Goal: Transaction & Acquisition: Download file/media

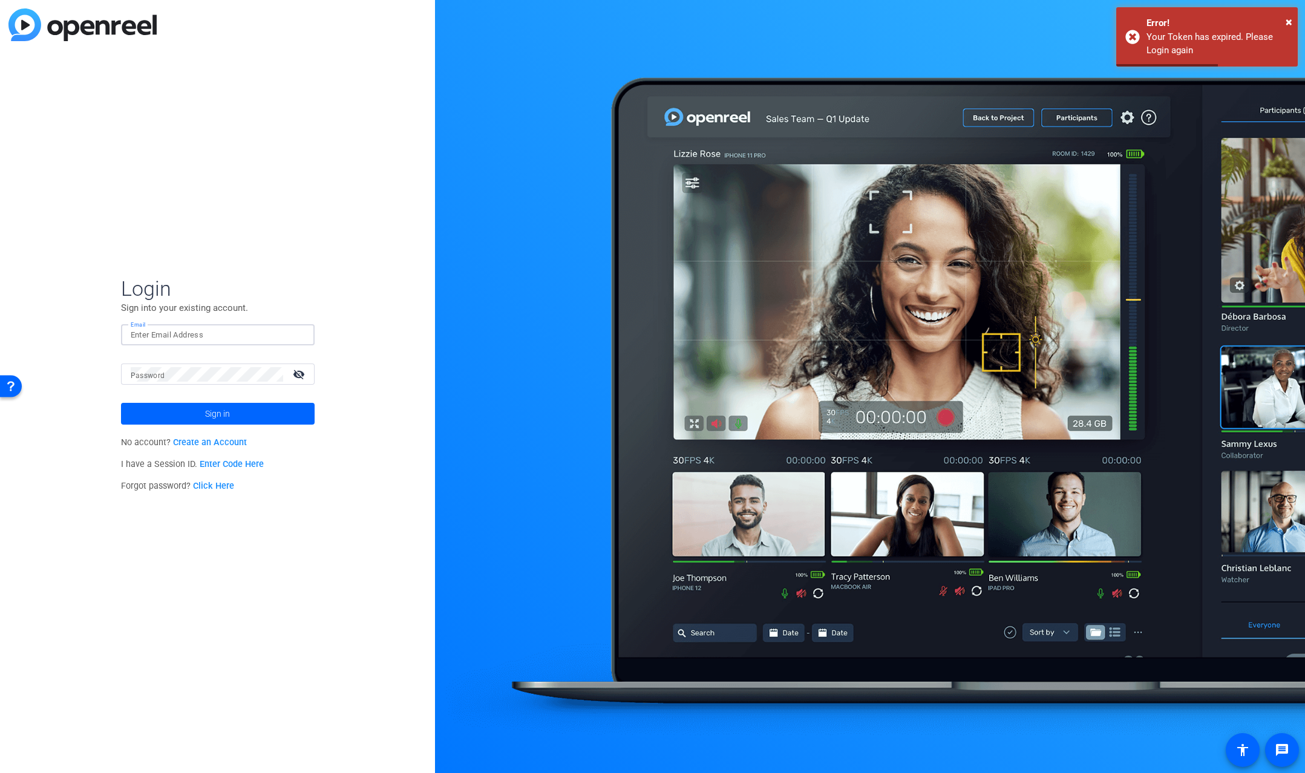
type input "[PERSON_NAME][EMAIL_ADDRESS][PERSON_NAME][DOMAIN_NAME]"
click at [217, 414] on button "Sign in" at bounding box center [218, 414] width 194 height 22
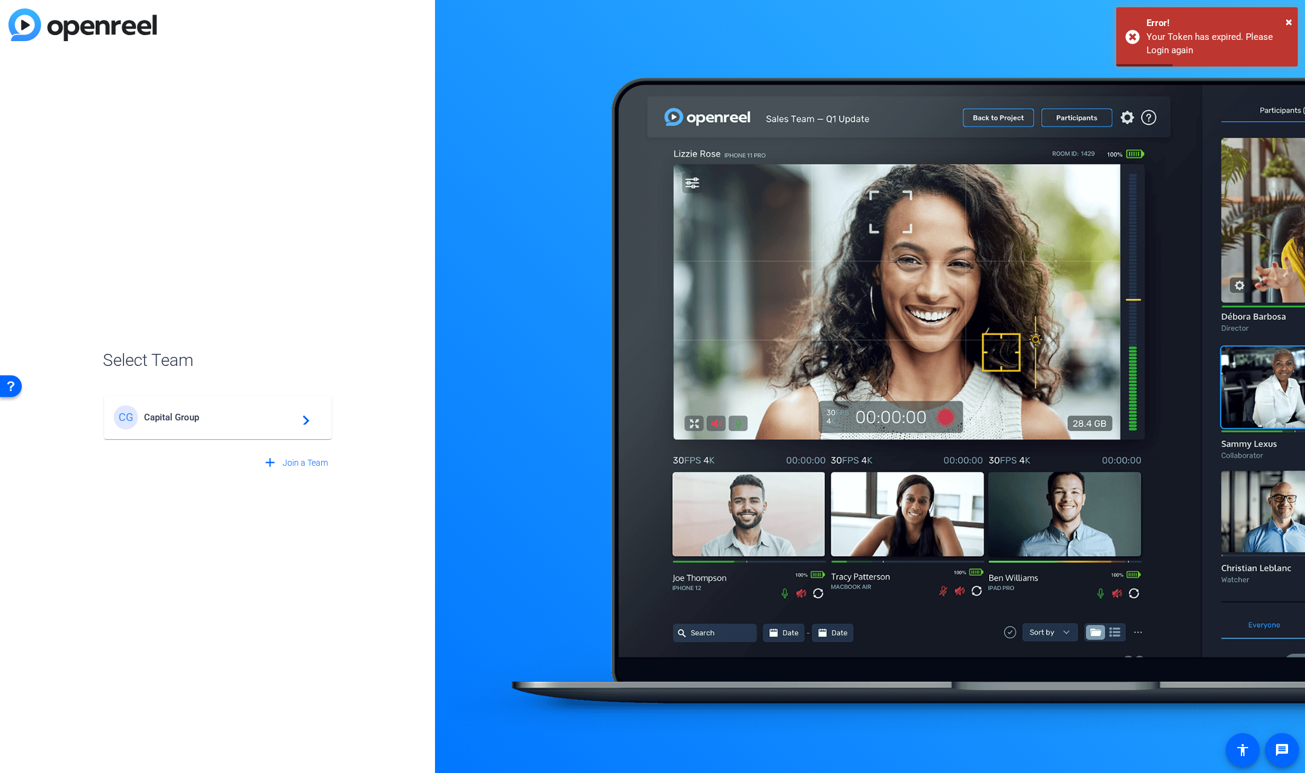
click at [255, 427] on div "CG Capital Group navigate_next" at bounding box center [218, 417] width 208 height 24
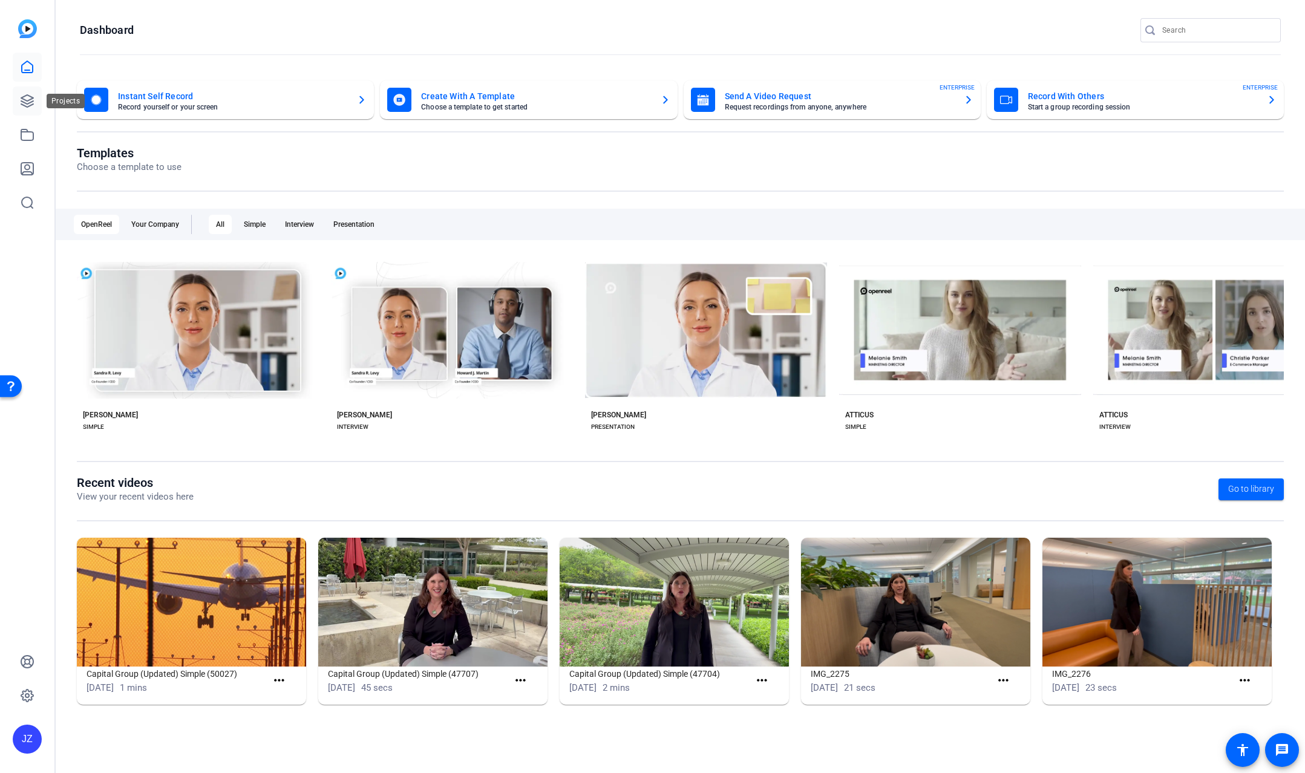
click at [21, 102] on icon at bounding box center [27, 101] width 15 height 15
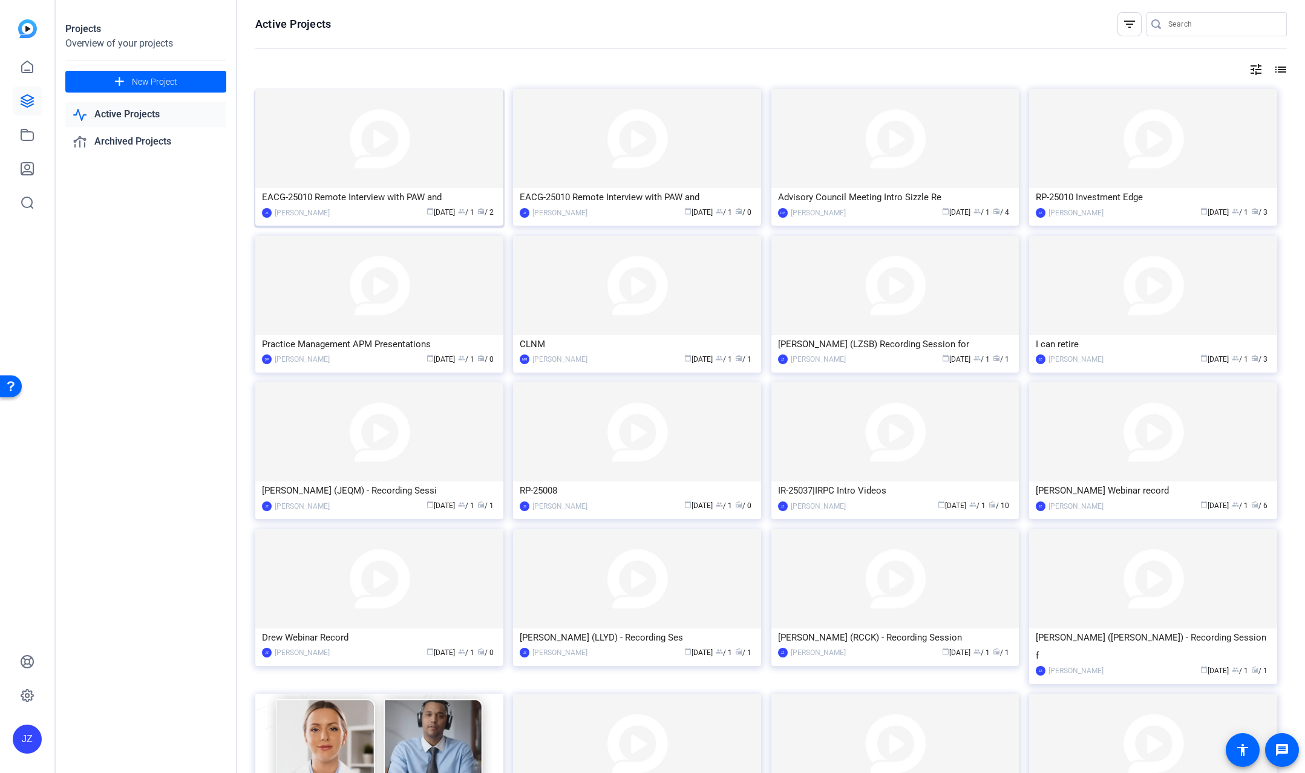
click at [370, 196] on div "EACG-25010 Remote Interview with PAW and" at bounding box center [379, 197] width 235 height 18
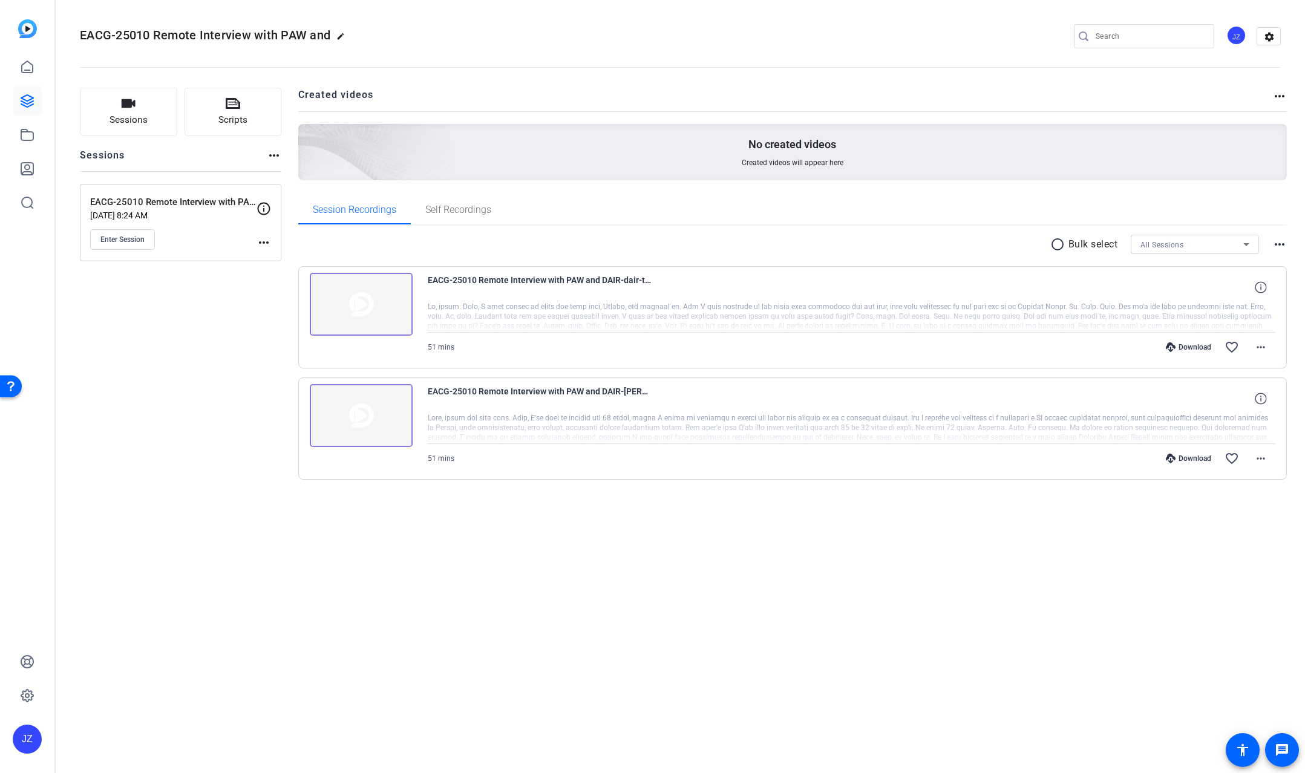
click at [1286, 244] on div "Sessions Scripts Sessions more_horiz EACG-25010 Remote Interview with PAW and D…" at bounding box center [680, 303] width 1249 height 461
click at [1281, 245] on mat-icon "more_horiz" at bounding box center [1279, 244] width 15 height 15
click at [1281, 245] on div at bounding box center [652, 386] width 1305 height 773
click at [1091, 239] on p "Bulk select" at bounding box center [1094, 244] width 50 height 15
click at [1055, 246] on mat-icon "radio_button_unchecked" at bounding box center [1059, 244] width 18 height 15
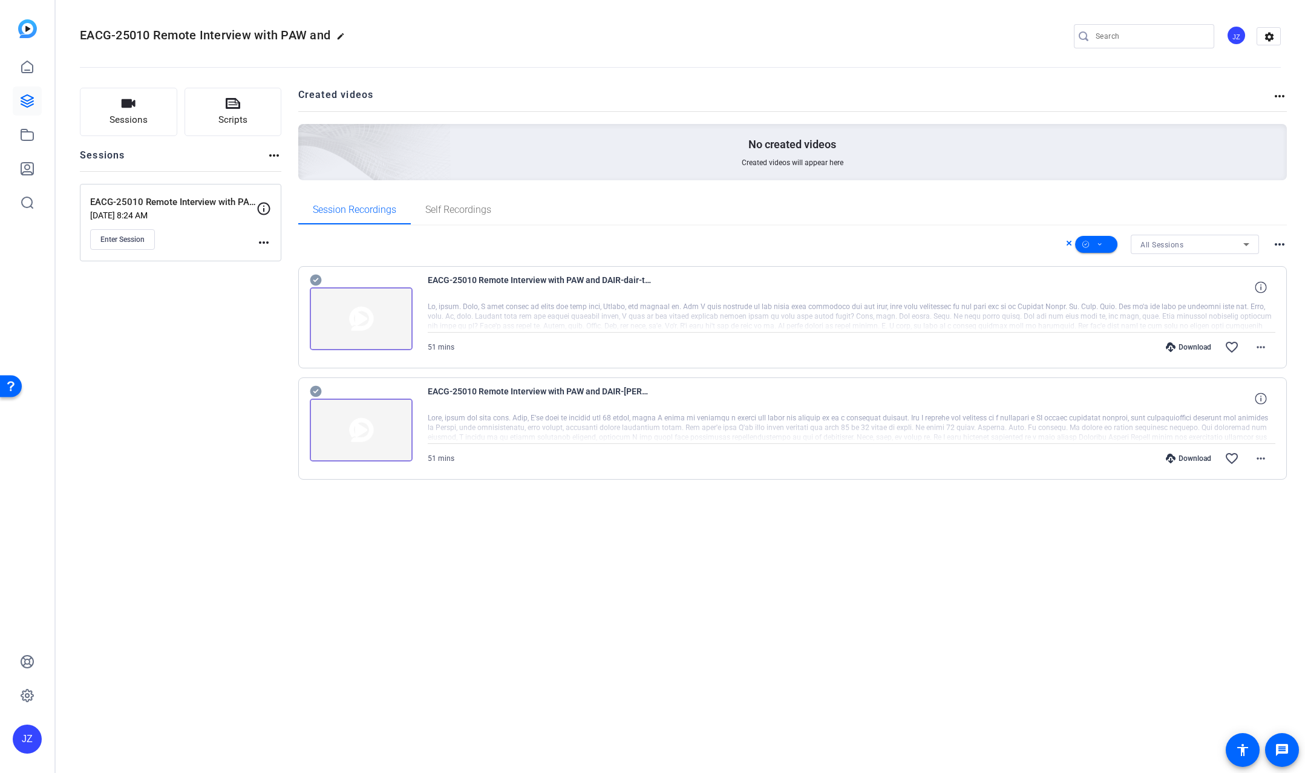
click at [1245, 244] on icon at bounding box center [1246, 244] width 6 height 3
click at [1245, 244] on div at bounding box center [652, 386] width 1305 height 773
click at [1246, 343] on span at bounding box center [1260, 347] width 29 height 29
click at [1244, 405] on span "Download MP4" at bounding box center [1229, 403] width 73 height 15
click at [1258, 464] on mat-icon "more_horiz" at bounding box center [1261, 458] width 15 height 15
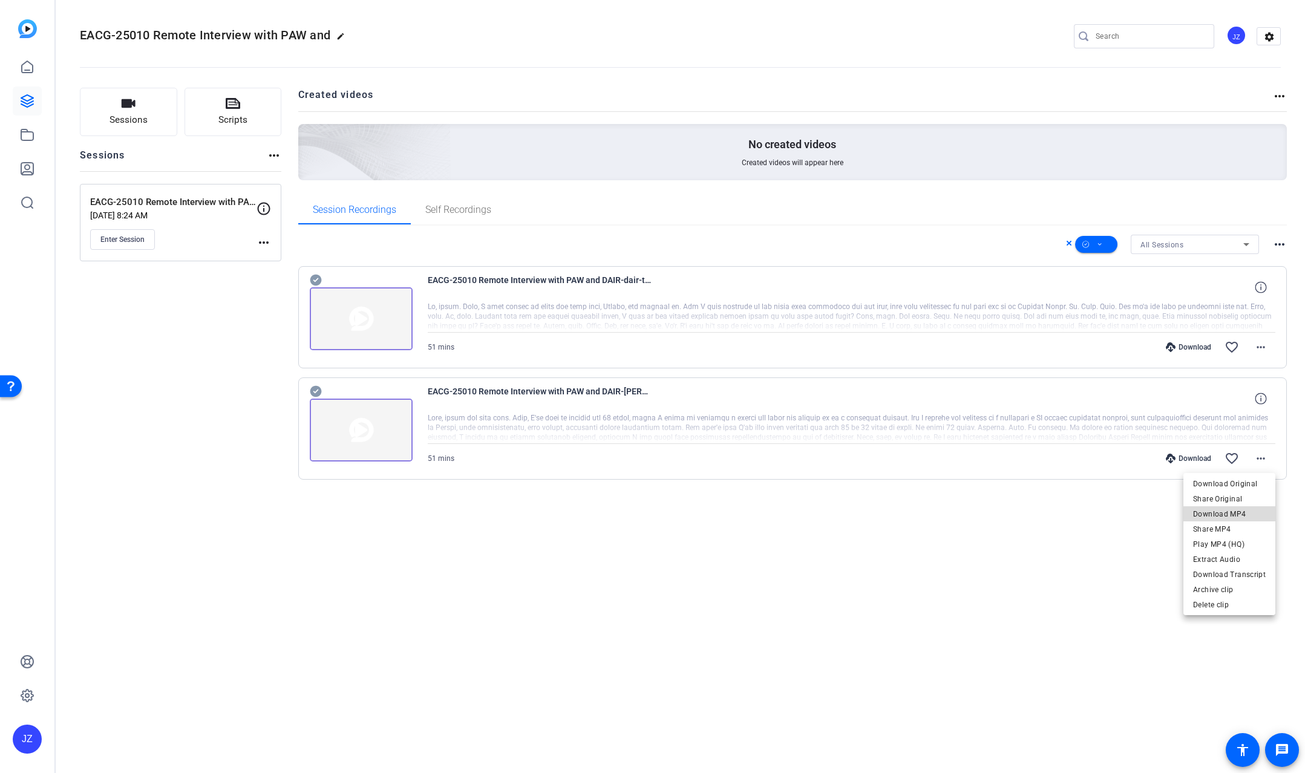
click at [1237, 515] on span "Download MP4" at bounding box center [1229, 514] width 73 height 15
